Goal: Information Seeking & Learning: Learn about a topic

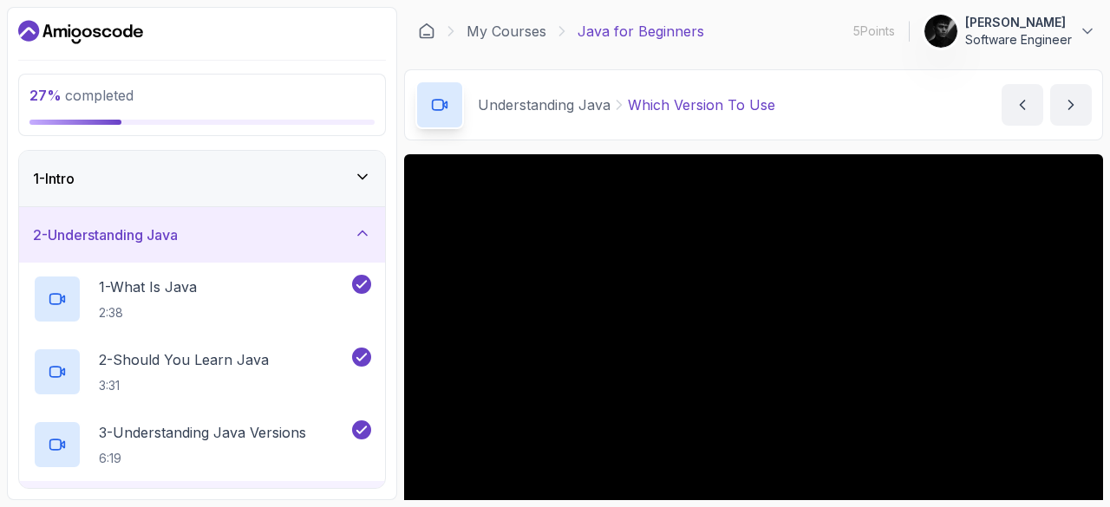
click at [876, 34] on p "5 Points" at bounding box center [874, 31] width 42 height 17
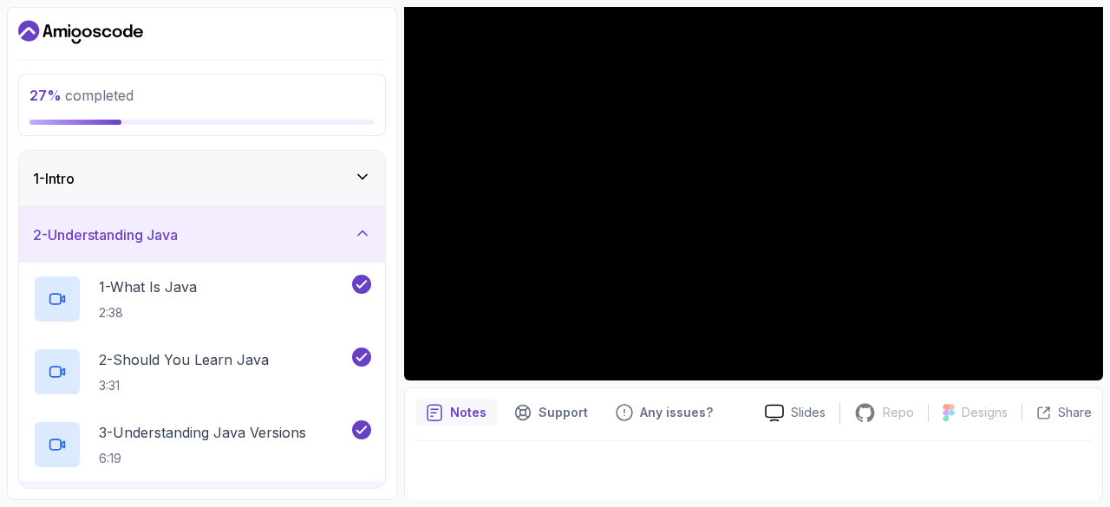
scroll to position [167, 0]
click at [143, 183] on div "1 - Intro" at bounding box center [202, 178] width 338 height 21
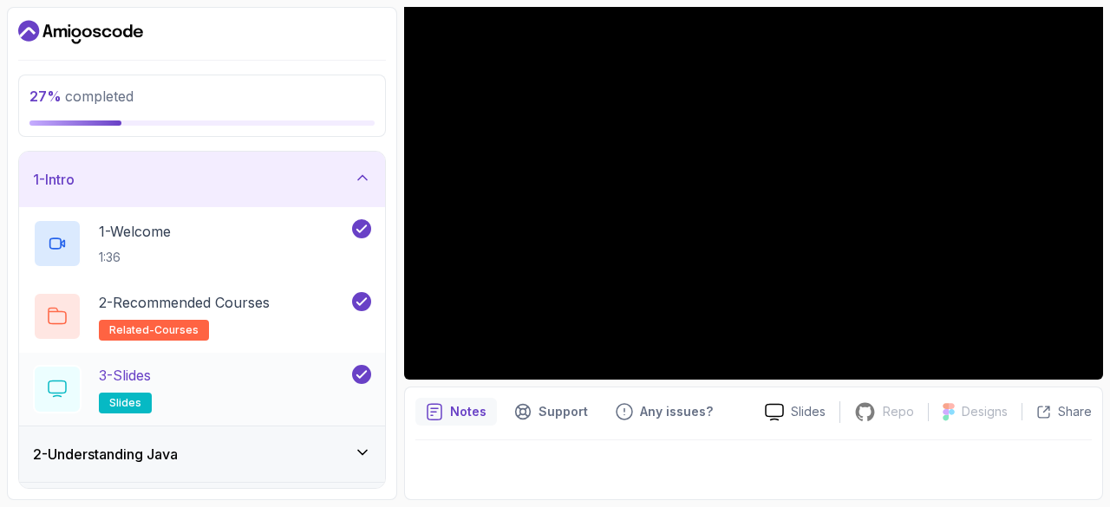
click at [193, 379] on div "3 - Slides slides" at bounding box center [191, 389] width 316 height 49
